Goal: Task Accomplishment & Management: Complete application form

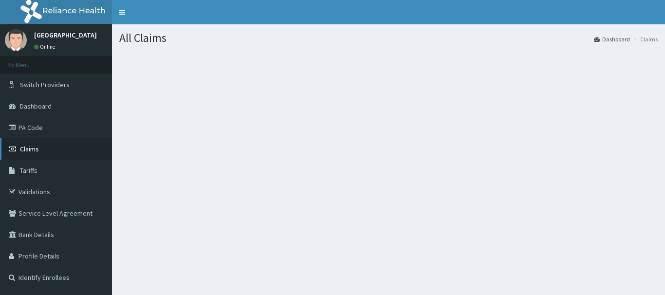
click at [37, 146] on span "Claims" at bounding box center [29, 149] width 19 height 9
click at [41, 148] on link "Claims" at bounding box center [56, 148] width 112 height 21
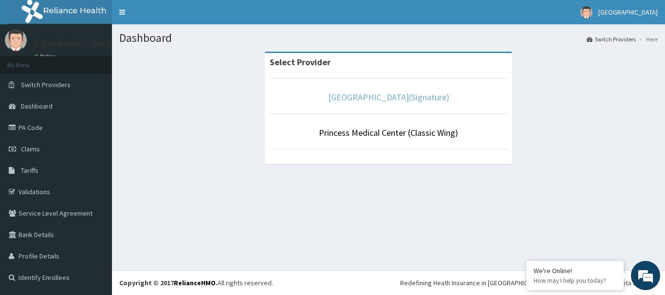
click at [418, 100] on link "Princess Medical Center(Signature)" at bounding box center [388, 96] width 121 height 11
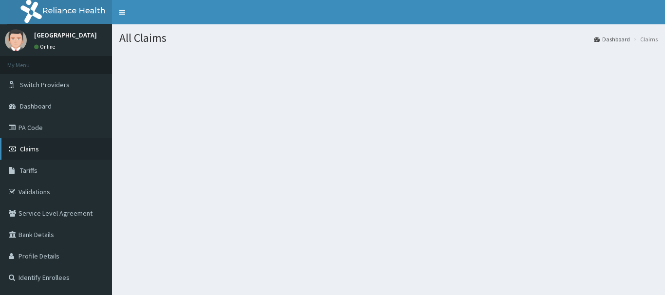
click at [29, 147] on span "Claims" at bounding box center [29, 149] width 19 height 9
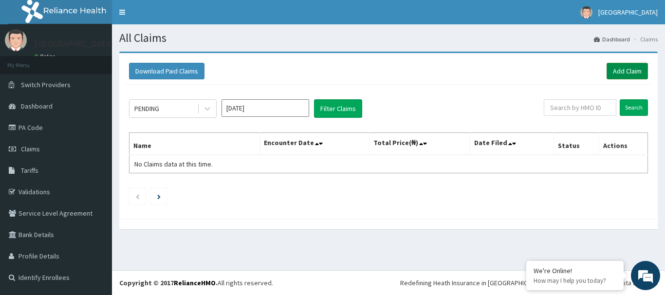
click at [621, 73] on link "Add Claim" at bounding box center [626, 71] width 41 height 17
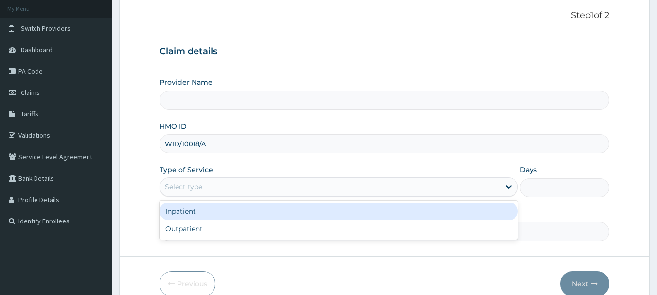
type input "[GEOGRAPHIC_DATA](Signature)"
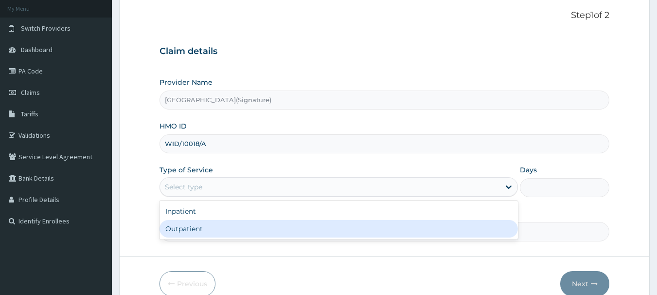
click at [210, 228] on div "Outpatient" at bounding box center [339, 229] width 359 height 18
type input "1"
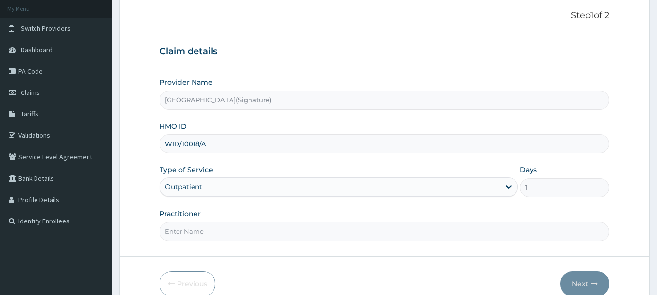
click at [214, 233] on input "Practitioner" at bounding box center [385, 231] width 451 height 19
type input "Dr. EBIMOBOERE .S. A"
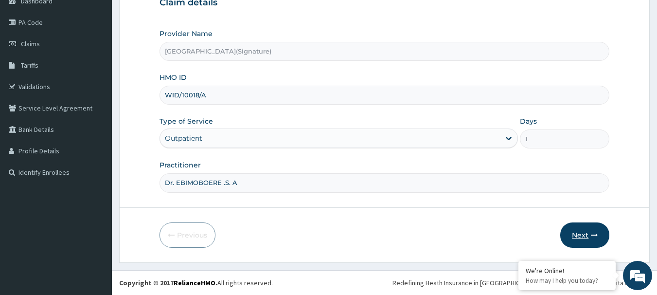
click at [585, 233] on button "Next" at bounding box center [585, 234] width 49 height 25
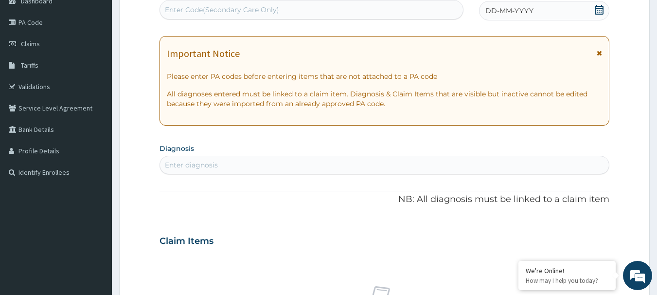
click at [600, 11] on icon at bounding box center [600, 10] width 10 height 10
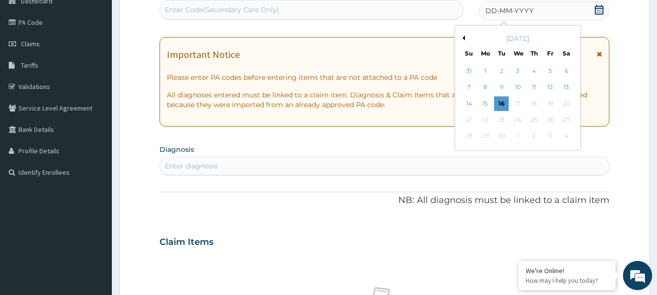
click at [463, 37] on button "Previous Month" at bounding box center [462, 38] width 5 height 5
click at [551, 88] on div "8" at bounding box center [550, 87] width 15 height 15
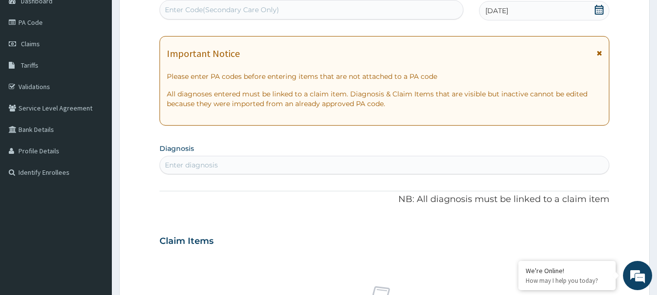
click at [391, 161] on div "Enter diagnosis" at bounding box center [385, 165] width 450 height 16
type input "malaria"
click at [278, 219] on div "PA Code / Prescription Code Enter Code(Secondary Care Only) Encounter Date 08-0…" at bounding box center [385, 240] width 451 height 504
click at [217, 165] on div "Enter diagnosis" at bounding box center [191, 165] width 53 height 10
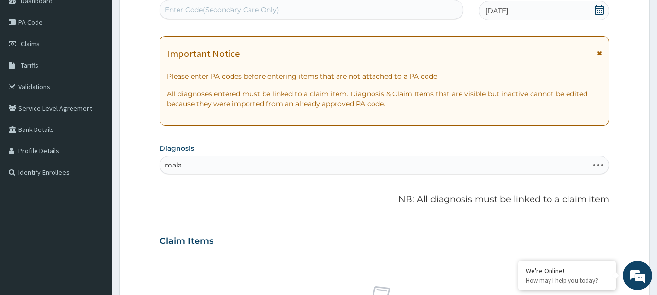
type input "mala"
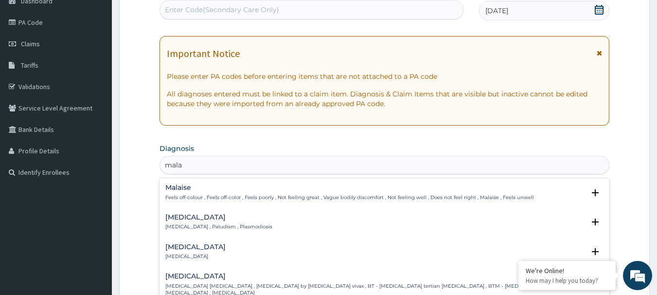
click at [191, 219] on h4 "Malaria" at bounding box center [218, 217] width 107 height 7
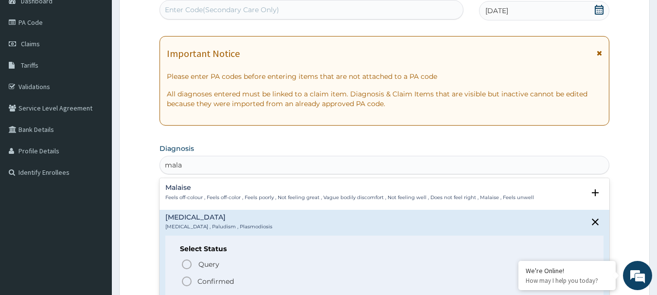
scroll to position [49, 0]
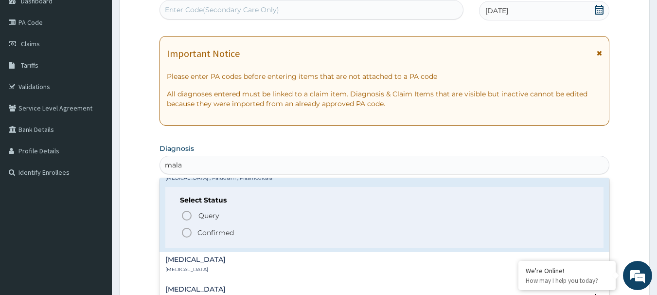
click at [189, 227] on icon "status option filled" at bounding box center [187, 233] width 12 height 12
click at [189, 227] on div "PA Code / Prescription Code Enter Code(Secondary Care Only) Encounter Date 08-0…" at bounding box center [385, 240] width 451 height 504
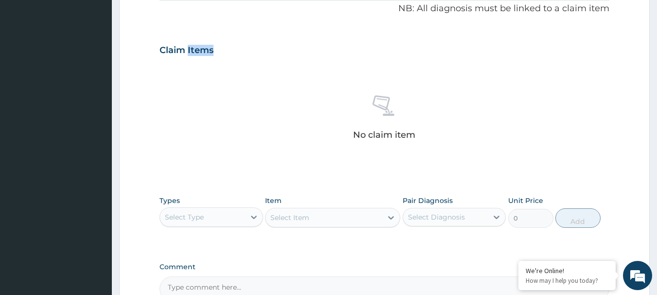
scroll to position [300, 0]
click at [215, 219] on div "Select Type" at bounding box center [202, 216] width 85 height 16
click at [215, 218] on div "Select Type" at bounding box center [202, 216] width 85 height 16
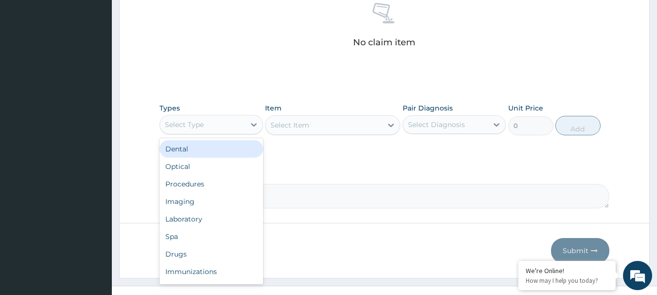
scroll to position [397, 0]
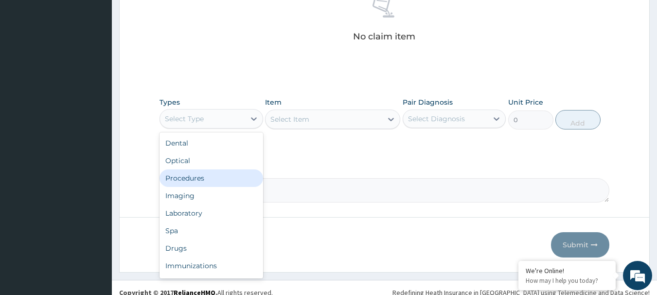
click at [211, 178] on div "Procedures" at bounding box center [212, 178] width 104 height 18
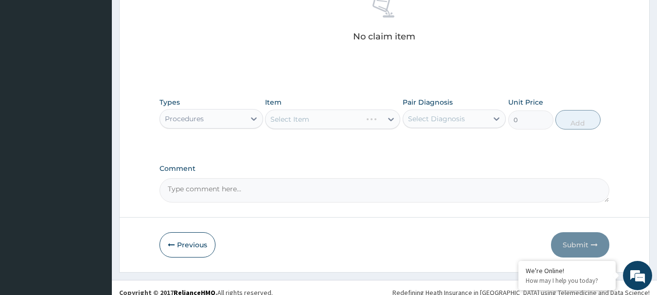
click at [305, 122] on div "Select Item" at bounding box center [332, 118] width 135 height 19
click at [316, 136] on div "Types Procedures Item Select Item Pair Diagnosis Select Diagnosis Unit Price 0 …" at bounding box center [385, 120] width 451 height 56
click at [310, 119] on div "Select Item" at bounding box center [332, 118] width 135 height 19
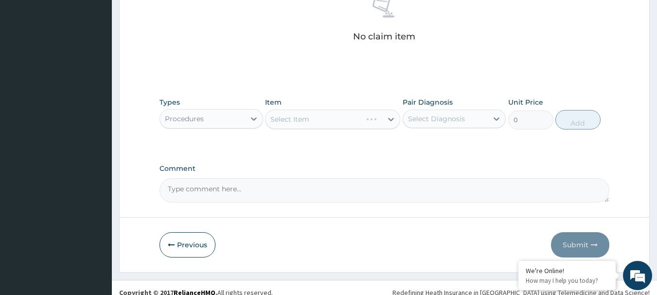
click at [310, 119] on div "Select Item" at bounding box center [332, 118] width 135 height 19
click at [329, 120] on div "Select Item" at bounding box center [332, 118] width 135 height 19
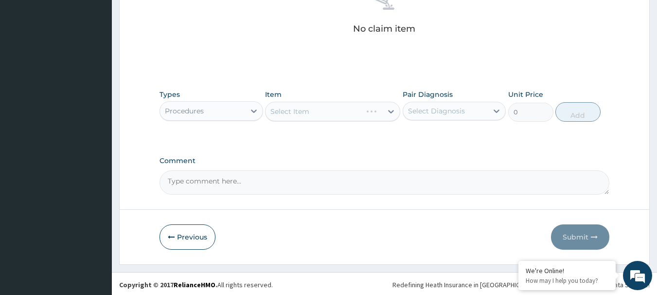
scroll to position [407, 0]
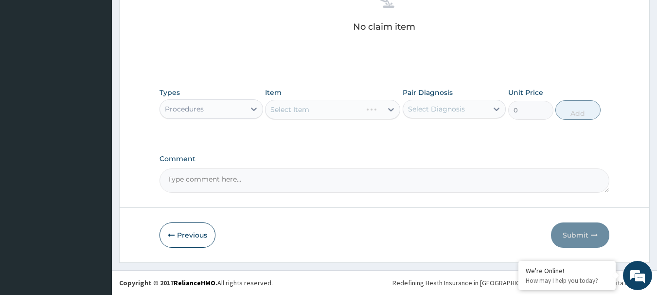
click at [324, 111] on div "Select Item" at bounding box center [332, 109] width 135 height 19
click at [338, 114] on div "Select Item" at bounding box center [332, 109] width 135 height 19
click at [332, 114] on div "Select Item" at bounding box center [332, 109] width 135 height 19
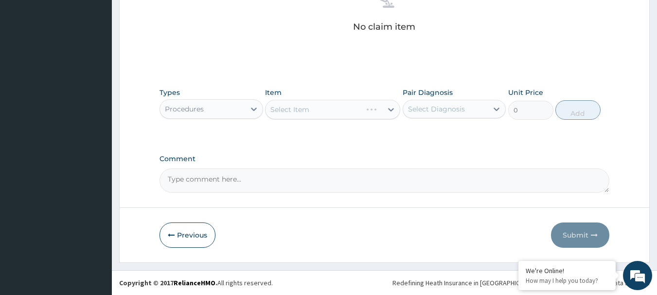
click at [327, 109] on div "Select Item" at bounding box center [332, 109] width 135 height 19
click at [331, 111] on div "Select Item" at bounding box center [332, 109] width 135 height 19
click at [354, 115] on div "Select Item" at bounding box center [332, 109] width 135 height 19
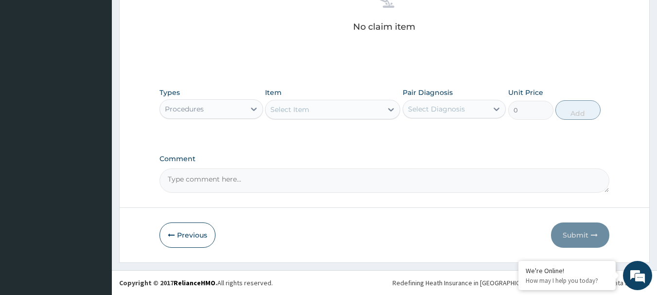
click at [350, 113] on div "Select Item" at bounding box center [324, 110] width 117 height 16
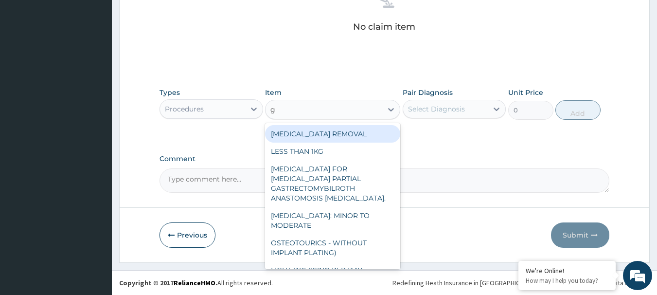
type input "gp"
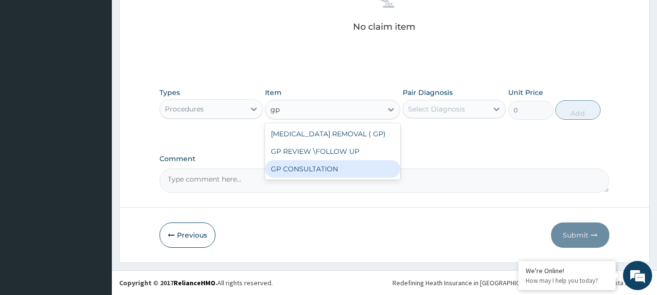
click at [337, 169] on div "GP CONSULTATION" at bounding box center [332, 169] width 135 height 18
type input "4500"
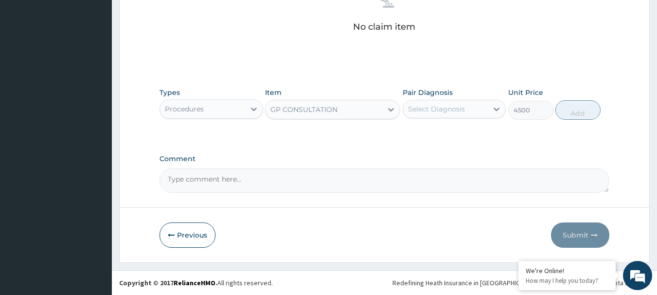
click at [446, 112] on div "Select Diagnosis" at bounding box center [436, 109] width 57 height 10
click at [445, 139] on div "Malaria" at bounding box center [455, 134] width 104 height 20
checkbox input "true"
click at [566, 113] on button "Add" at bounding box center [578, 109] width 45 height 19
type input "0"
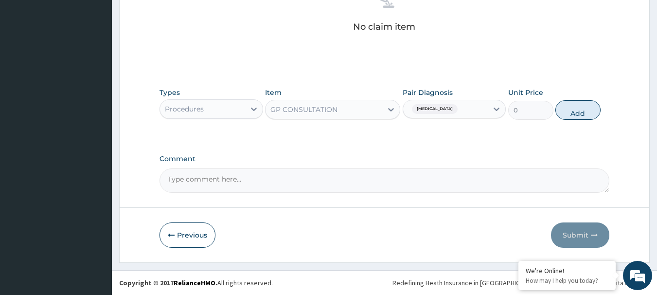
scroll to position [368, 0]
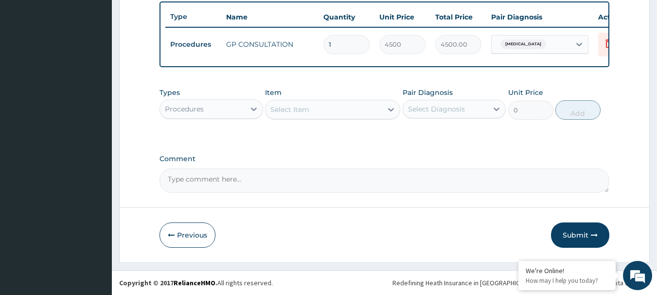
click at [232, 109] on div "Procedures" at bounding box center [202, 109] width 85 height 16
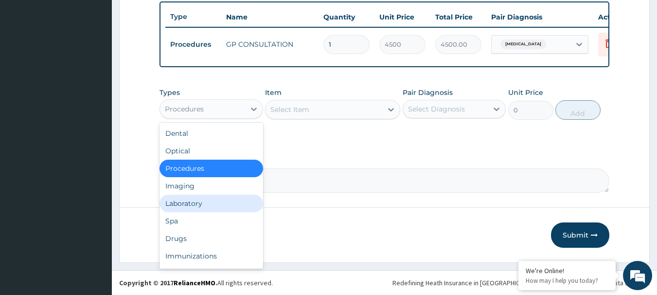
drag, startPoint x: 216, startPoint y: 204, endPoint x: 219, endPoint y: 200, distance: 5.9
click at [216, 204] on div "Laboratory" at bounding box center [212, 204] width 104 height 18
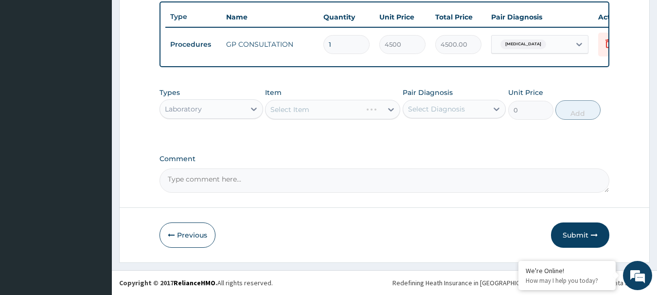
click at [312, 112] on div "Select Item" at bounding box center [332, 109] width 135 height 19
click at [305, 113] on div "Select Item" at bounding box center [332, 109] width 135 height 19
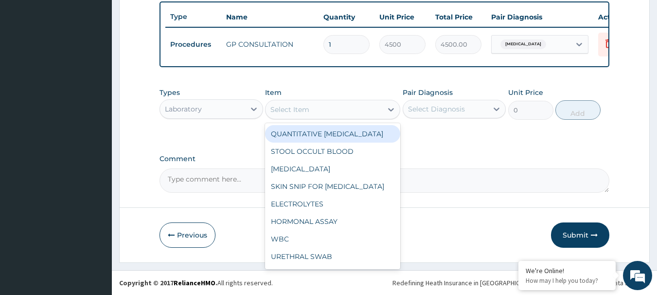
click at [305, 113] on div "Select Item" at bounding box center [290, 110] width 39 height 10
type input "mp"
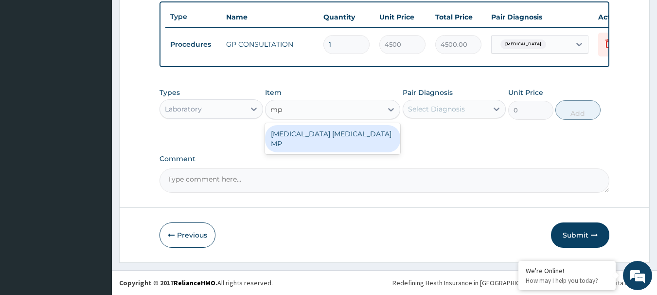
click at [312, 127] on div "MALARIA PARASITE MP" at bounding box center [332, 138] width 135 height 27
type input "2250"
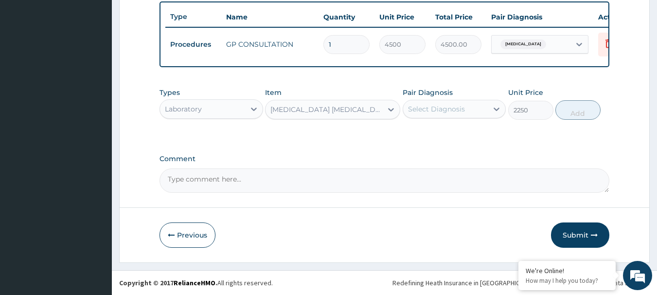
click at [430, 112] on div "Select Diagnosis" at bounding box center [436, 109] width 57 height 10
click at [436, 134] on label "Malaria" at bounding box center [449, 133] width 60 height 10
checkbox input "true"
click at [568, 109] on button "Add" at bounding box center [578, 109] width 45 height 19
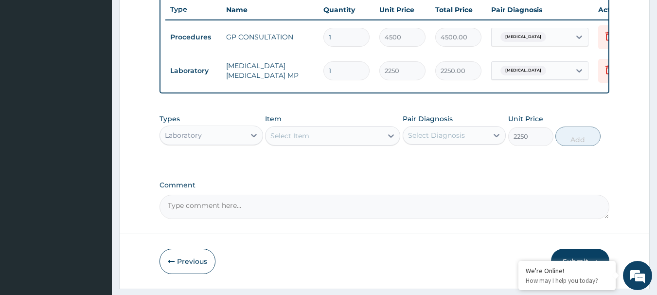
type input "0"
click at [187, 140] on div "Laboratory" at bounding box center [183, 135] width 37 height 10
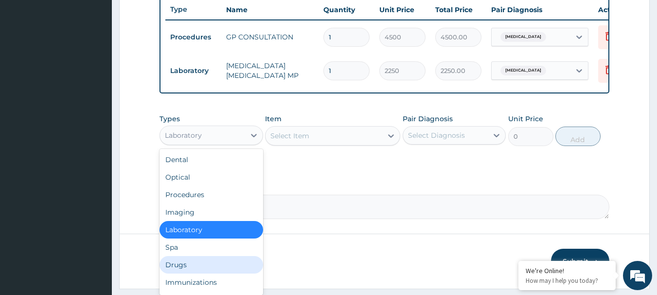
click at [183, 271] on div "Drugs" at bounding box center [212, 265] width 104 height 18
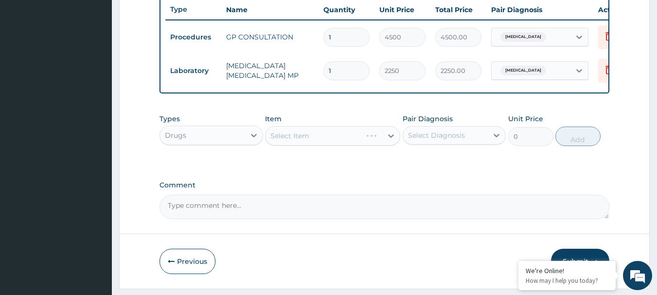
click at [292, 146] on div "Select Item" at bounding box center [332, 135] width 135 height 19
click at [280, 146] on div "Select Item" at bounding box center [332, 135] width 135 height 19
click at [313, 142] on div "Select Item" at bounding box center [332, 135] width 135 height 19
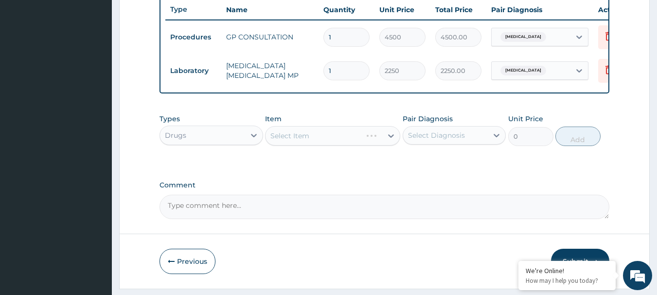
click at [291, 145] on div "Select Item" at bounding box center [332, 135] width 135 height 19
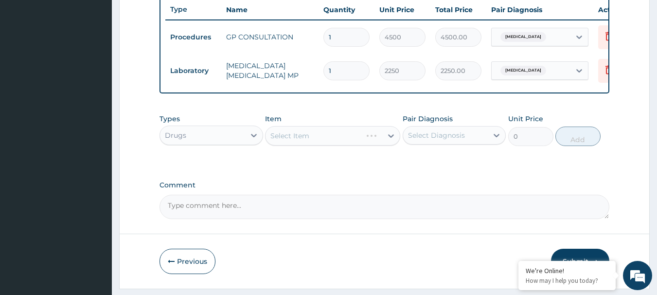
click at [278, 145] on div "Select Item" at bounding box center [332, 135] width 135 height 19
click at [278, 146] on div "Select Item" at bounding box center [332, 135] width 135 height 19
click at [284, 146] on div "Select Item" at bounding box center [332, 135] width 135 height 19
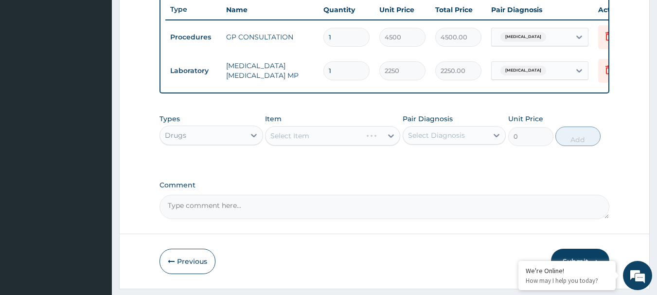
click at [338, 144] on div "Select Item" at bounding box center [332, 135] width 135 height 19
click at [314, 146] on div "Select Item" at bounding box center [332, 135] width 135 height 19
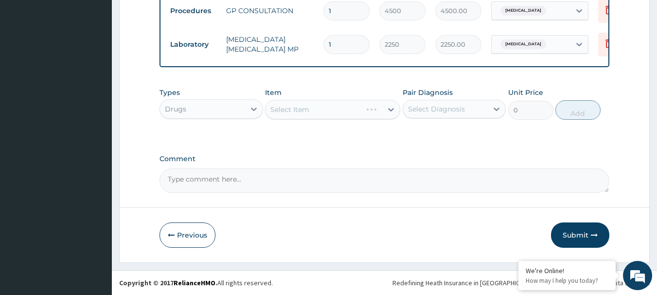
scroll to position [401, 0]
click at [324, 108] on div "Select Item" at bounding box center [332, 109] width 135 height 19
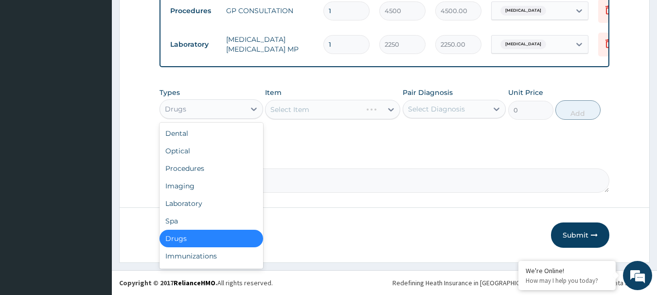
click at [233, 113] on div "Drugs" at bounding box center [202, 109] width 85 height 16
click at [214, 238] on div "Drugs" at bounding box center [212, 239] width 104 height 18
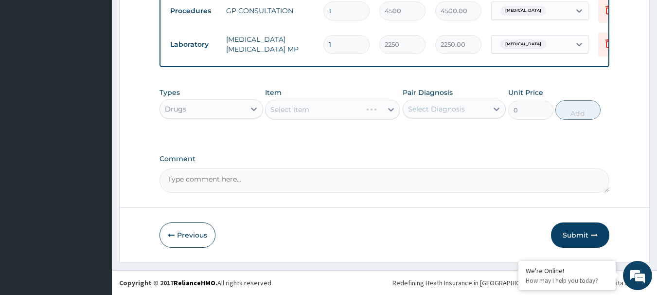
click at [313, 109] on div "Select Item" at bounding box center [332, 109] width 135 height 19
click at [312, 109] on div "Select Item" at bounding box center [332, 109] width 135 height 19
click at [336, 116] on div "Select Item" at bounding box center [332, 109] width 135 height 19
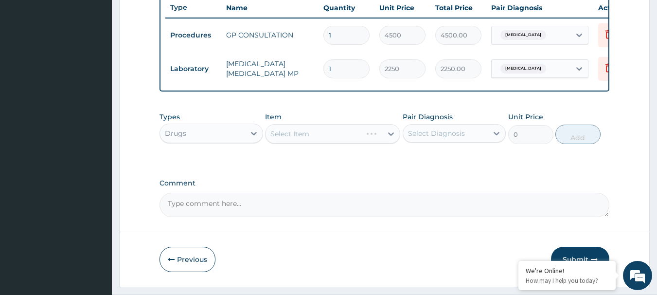
scroll to position [353, 0]
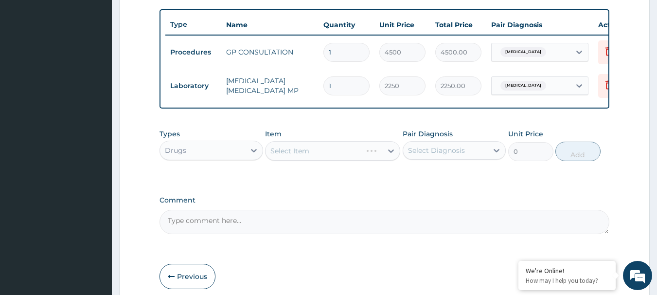
click at [321, 161] on div "Select Item" at bounding box center [332, 150] width 135 height 19
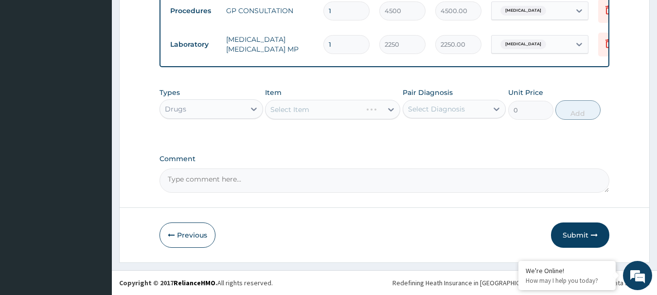
click at [333, 113] on div "Select Item" at bounding box center [332, 109] width 135 height 19
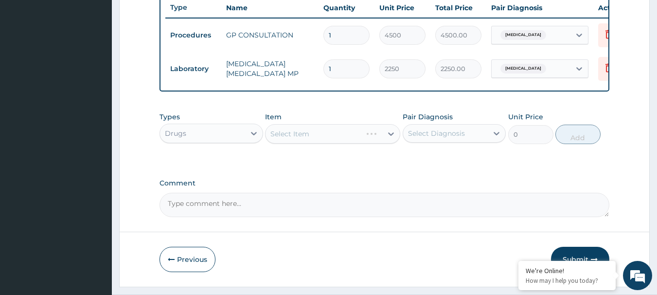
scroll to position [353, 0]
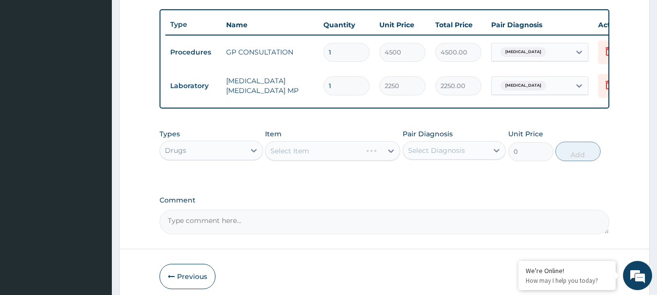
click at [305, 160] on div "Select Item" at bounding box center [332, 150] width 135 height 19
click at [293, 161] on div "Select Item" at bounding box center [332, 150] width 135 height 19
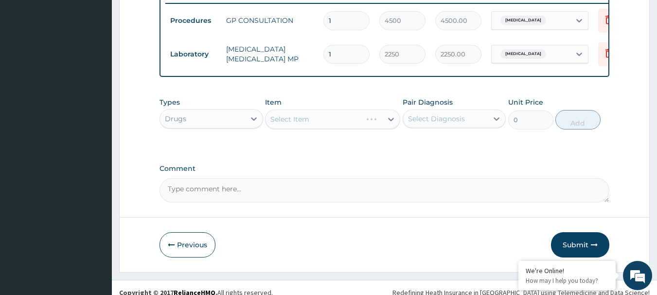
scroll to position [401, 0]
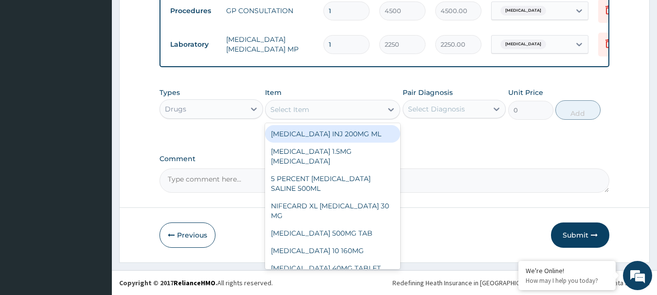
click at [320, 110] on div "Select Item" at bounding box center [324, 110] width 117 height 16
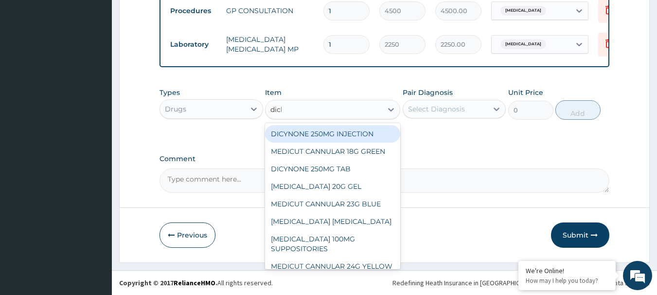
type input "diclo"
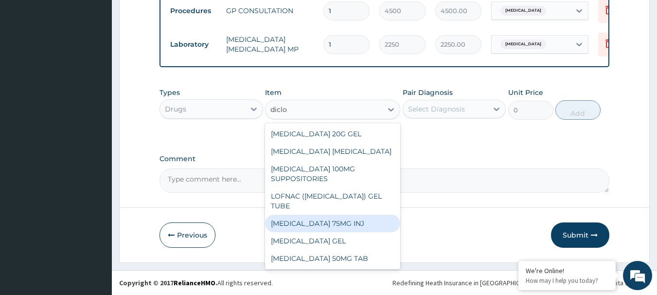
click at [359, 230] on div "DICLOFENAC 75MG INJ" at bounding box center [332, 224] width 135 height 18
type input "631.3050000000001"
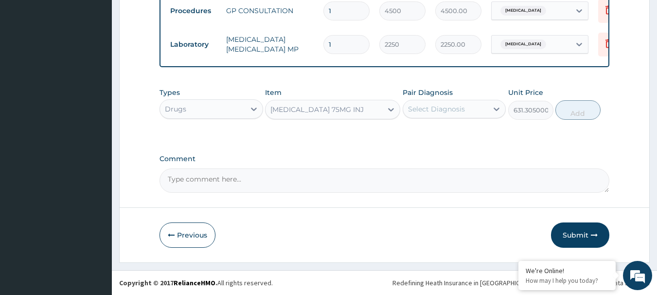
click at [447, 113] on div "Select Diagnosis" at bounding box center [436, 109] width 57 height 10
click at [440, 133] on label "Malaria" at bounding box center [449, 133] width 60 height 10
checkbox input "true"
click at [568, 110] on button "Add" at bounding box center [578, 109] width 45 height 19
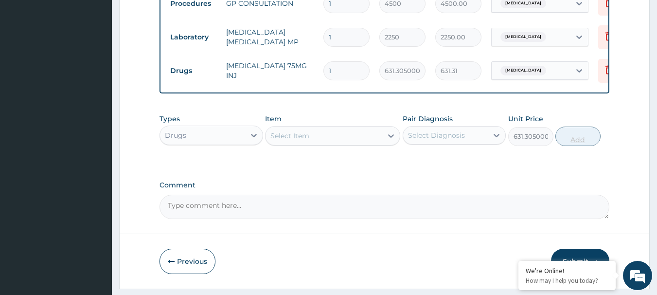
type input "0"
click at [315, 144] on div "Select Item" at bounding box center [324, 136] width 117 height 16
type input "p"
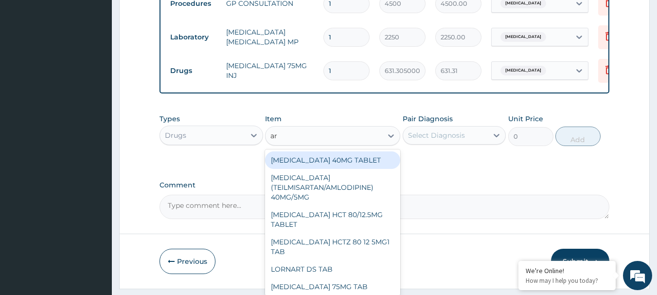
type input "art"
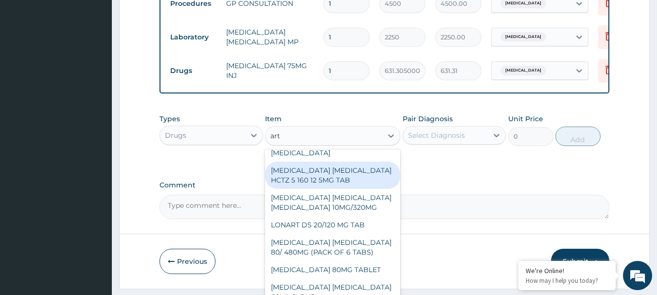
scroll to position [584, 0]
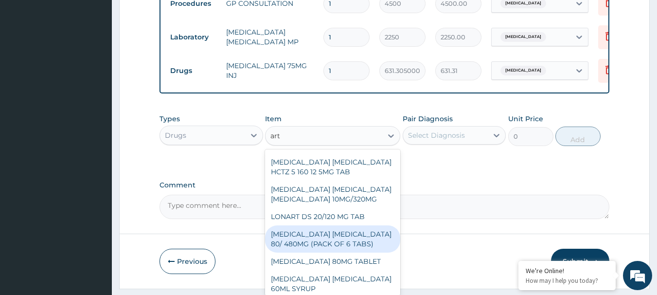
click at [362, 225] on div "ARTEMETHER LUMEFANTRINE 80/ 480MG (PACK OF 6 TABS)" at bounding box center [332, 238] width 135 height 27
type input "2264.925"
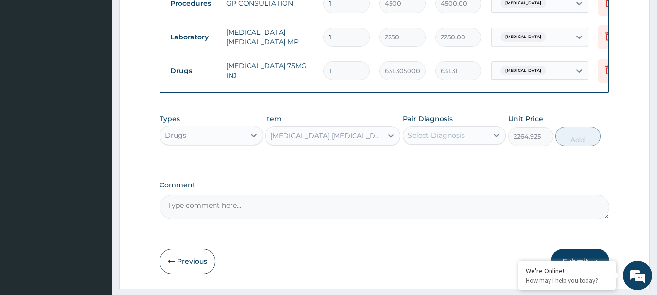
click at [447, 143] on div "Select Diagnosis" at bounding box center [445, 136] width 85 height 16
click at [444, 164] on label "Malaria" at bounding box center [449, 159] width 60 height 10
checkbox input "true"
click at [562, 146] on button "Add" at bounding box center [578, 136] width 45 height 19
type input "0"
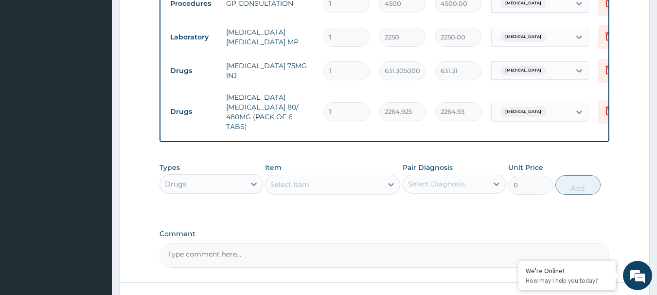
click at [328, 192] on div "Select Item" at bounding box center [324, 185] width 117 height 16
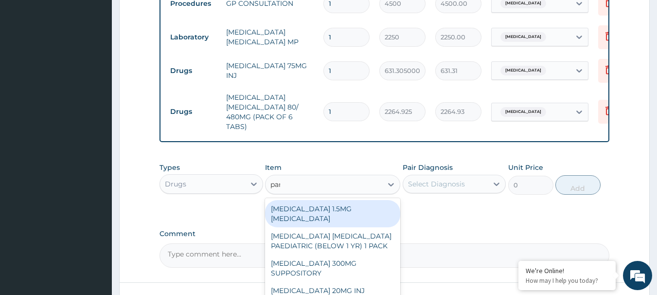
type input "para"
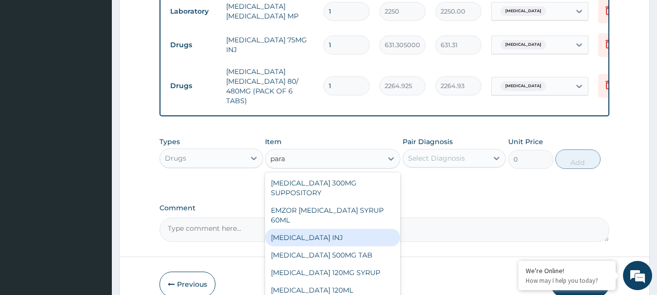
scroll to position [450, 0]
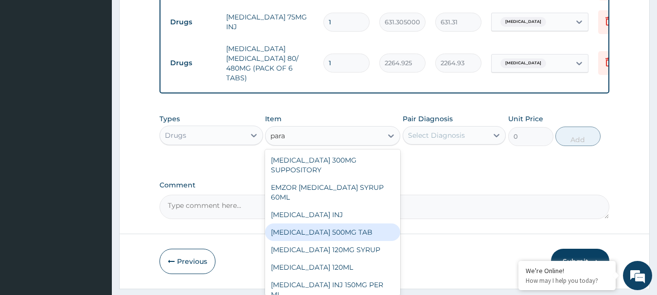
click at [378, 241] on div "PARACETAMOL 500MG TAB" at bounding box center [332, 232] width 135 height 18
type input "60"
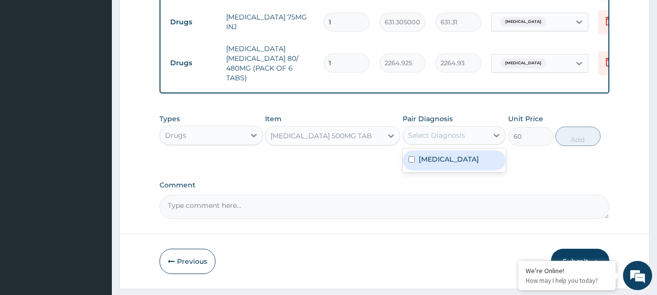
click at [466, 143] on div "Select Diagnosis" at bounding box center [445, 136] width 85 height 16
click at [456, 170] on div "Malaria" at bounding box center [455, 160] width 104 height 20
checkbox input "true"
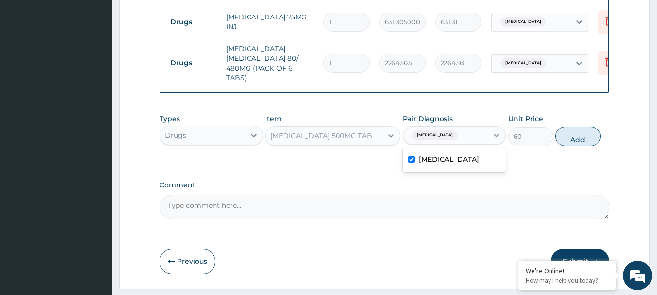
click at [573, 146] on button "Add" at bounding box center [578, 136] width 45 height 19
type input "0"
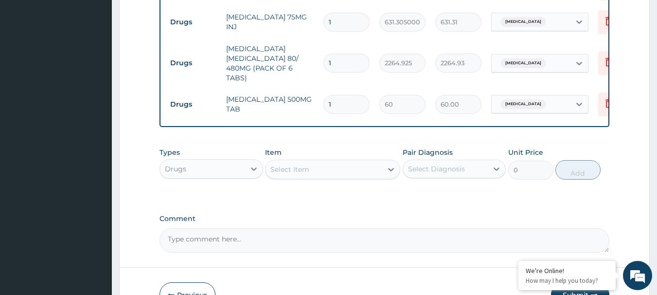
type input "18"
type input "1080.00"
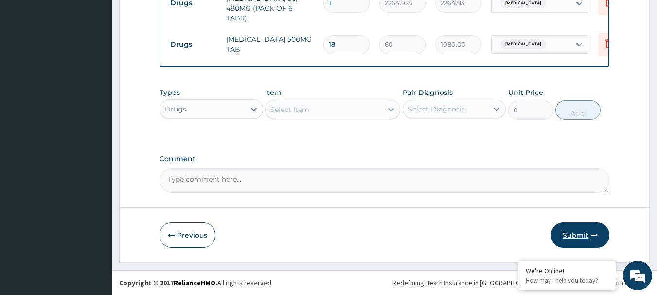
click at [575, 234] on button "Submit" at bounding box center [580, 234] width 58 height 25
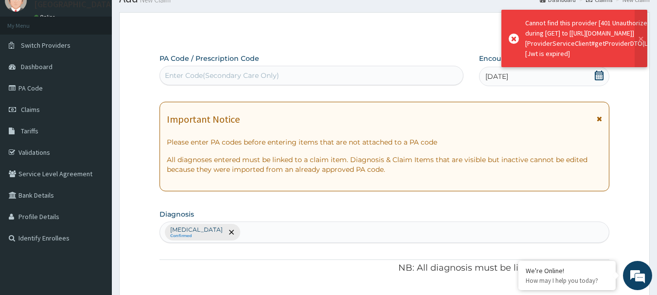
scroll to position [517, 0]
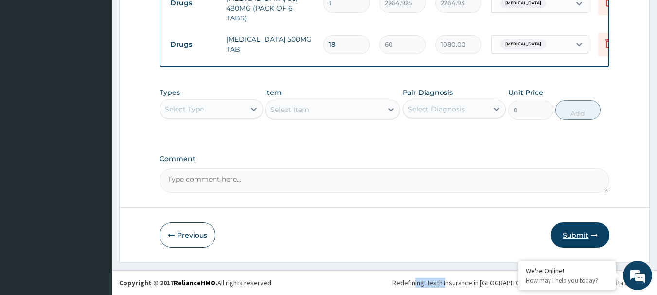
click at [575, 236] on button "Submit" at bounding box center [580, 234] width 58 height 25
click at [180, 232] on button "Previous" at bounding box center [188, 234] width 56 height 25
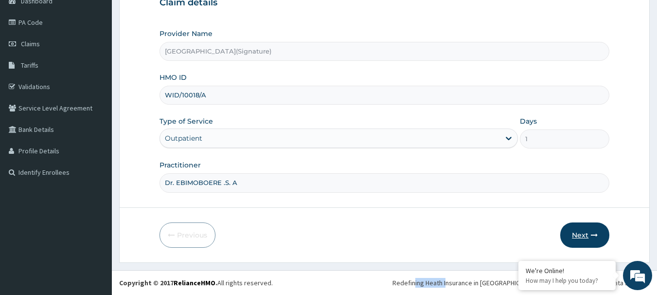
click at [580, 239] on button "Next" at bounding box center [585, 234] width 49 height 25
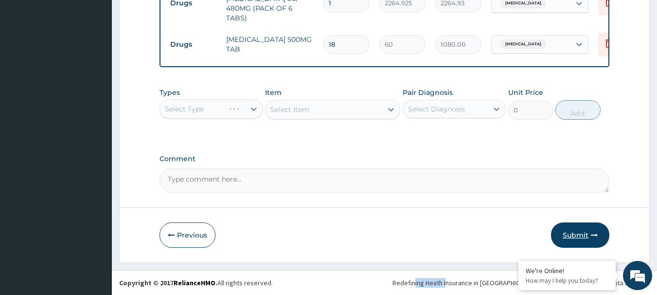
click at [581, 242] on button "Submit" at bounding box center [580, 234] width 58 height 25
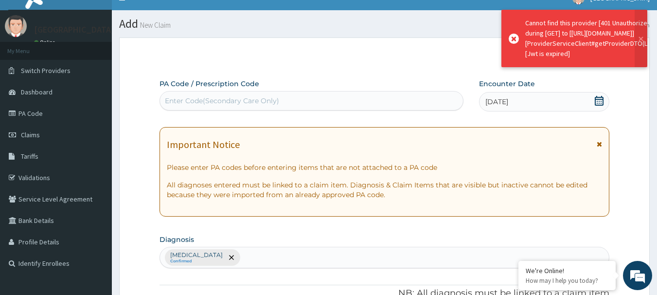
scroll to position [0, 0]
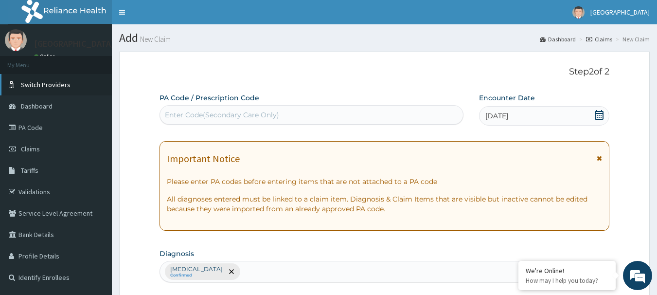
click at [46, 85] on span "Switch Providers" at bounding box center [46, 84] width 50 height 9
